Goal: Navigation & Orientation: Find specific page/section

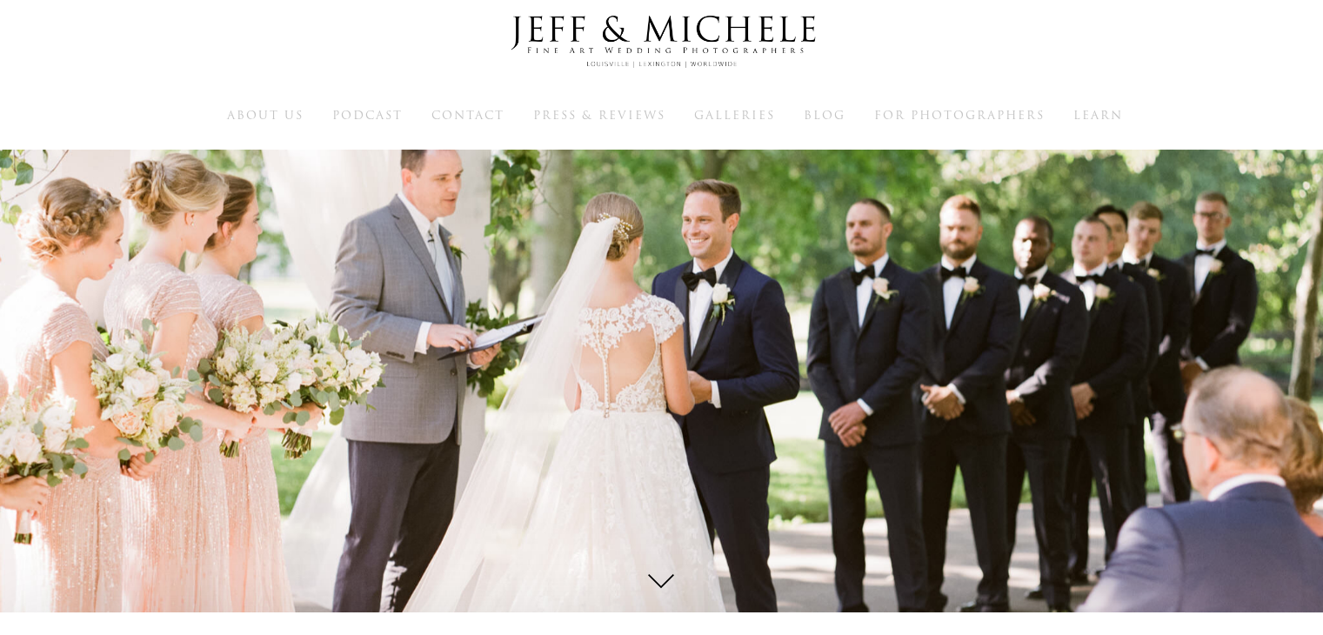
scroll to position [21, 0]
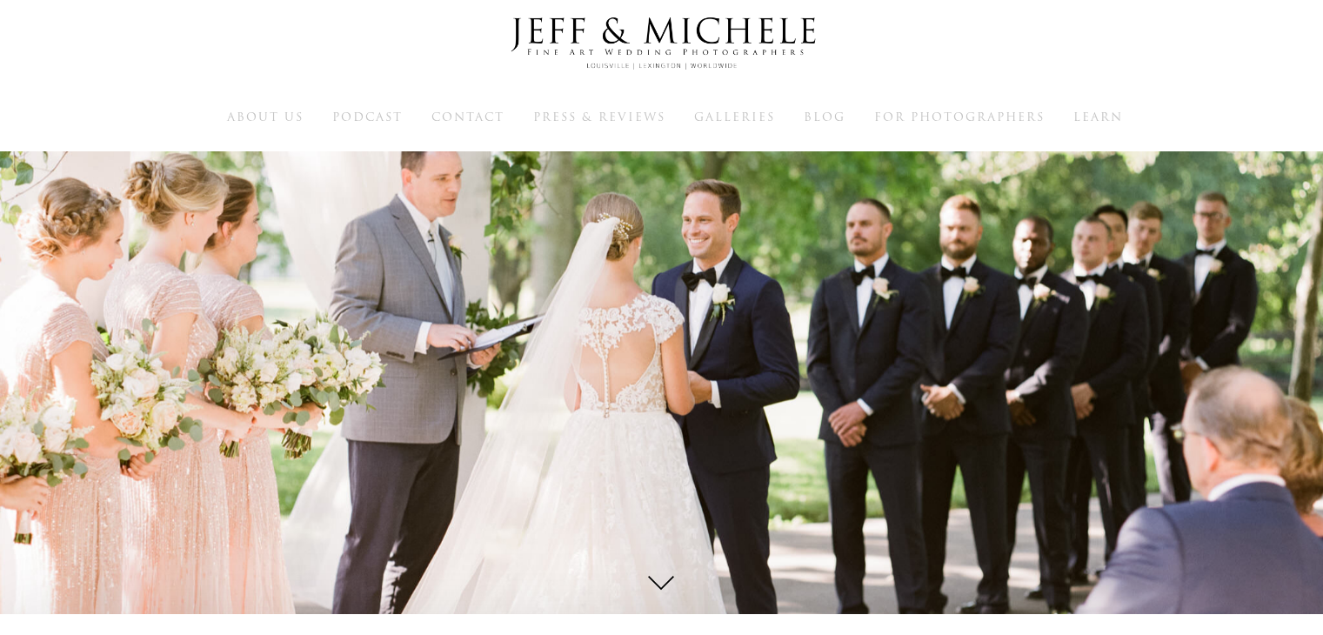
click at [703, 133] on div "About Us Podcast Contact Press & Reviews Galleries Blog Learn" at bounding box center [661, 64] width 1323 height 171
click at [710, 119] on span "Galleries" at bounding box center [734, 117] width 81 height 17
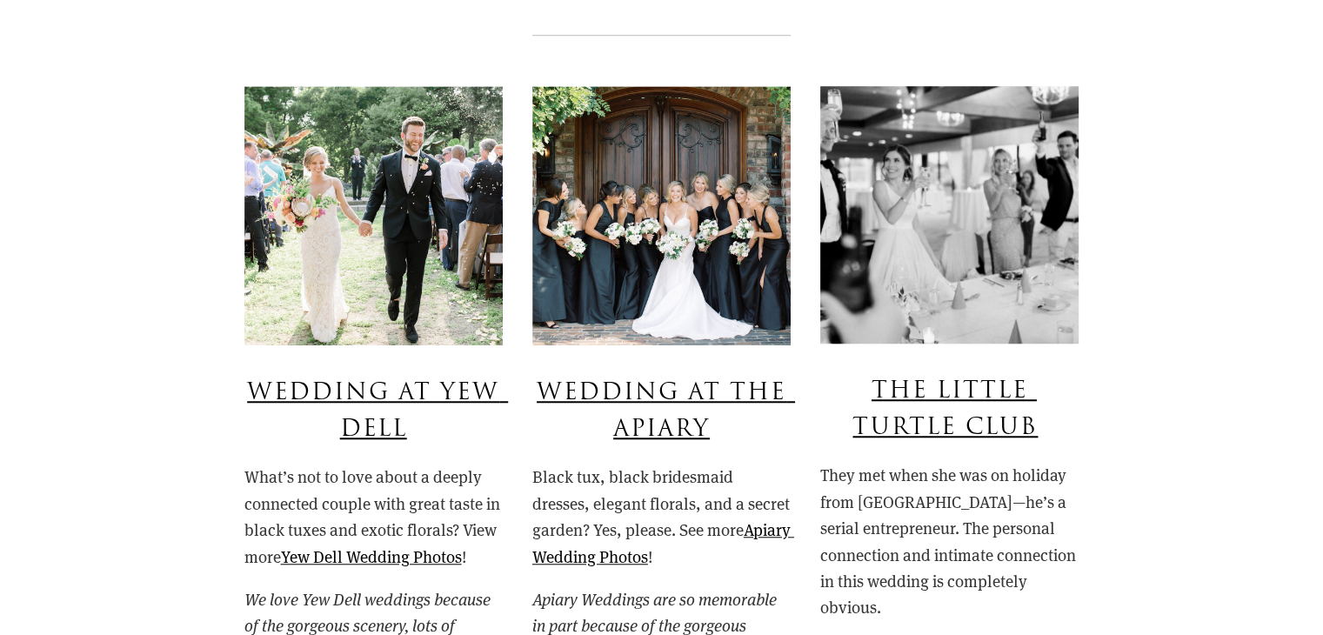
scroll to position [1364, 0]
